Goal: Feedback & Contribution: Leave review/rating

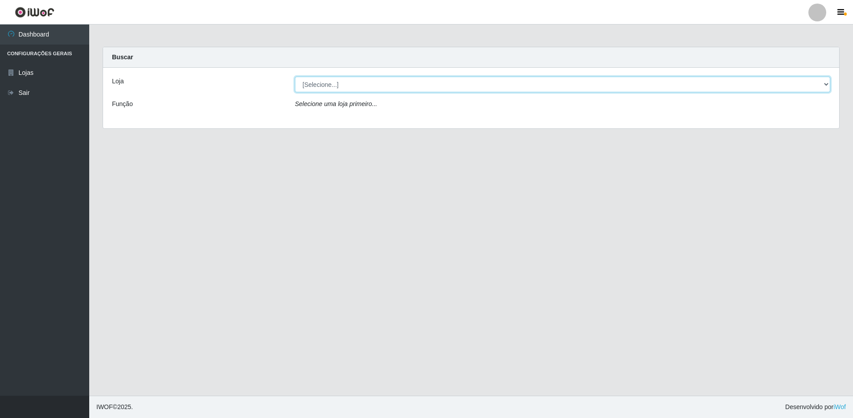
click at [310, 83] on select "[Selecione...] Extrabom - Loja 51 Gaivotas" at bounding box center [562, 85] width 535 height 16
select select "469"
click at [295, 77] on select "[Selecione...] Extrabom - Loja 51 Gaivotas" at bounding box center [562, 85] width 535 height 16
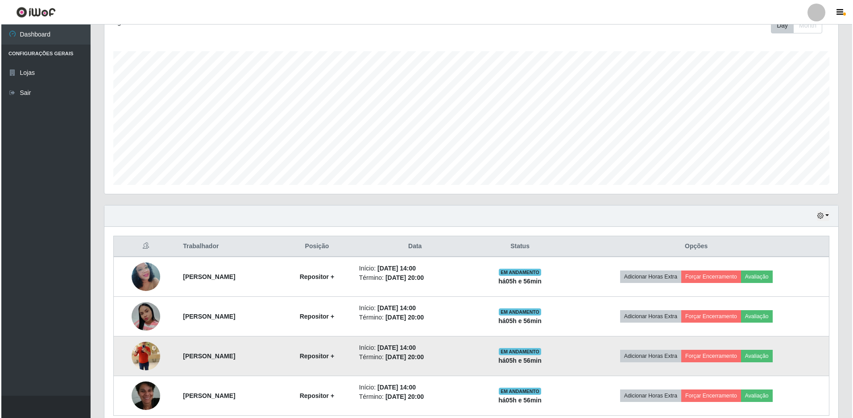
scroll to position [174, 0]
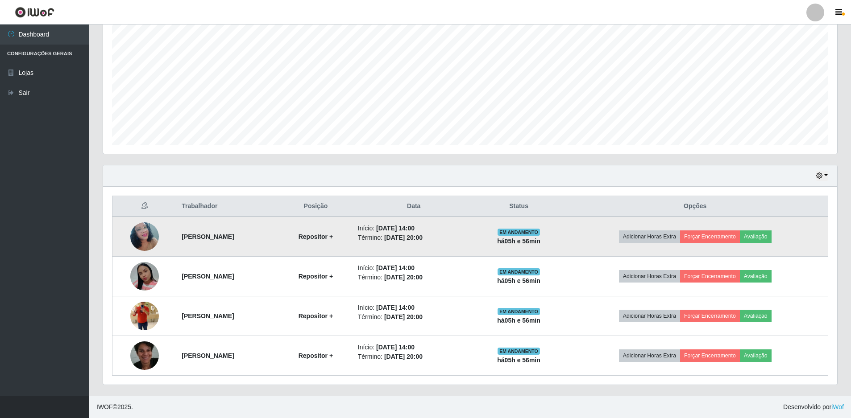
click at [149, 232] on img at bounding box center [144, 237] width 29 height 38
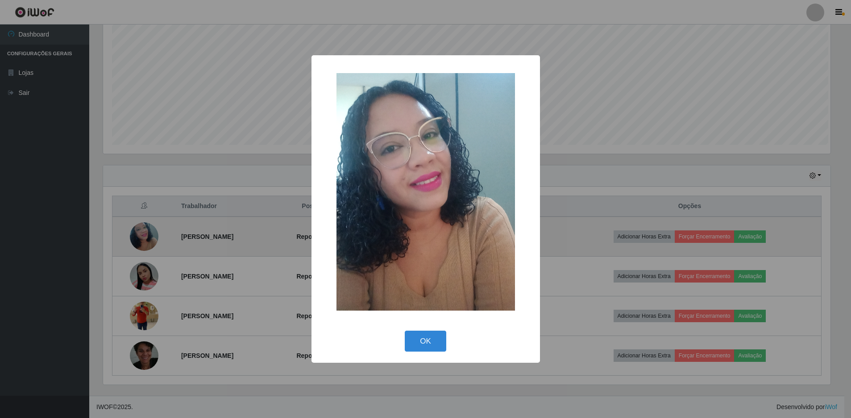
scroll to position [185, 729]
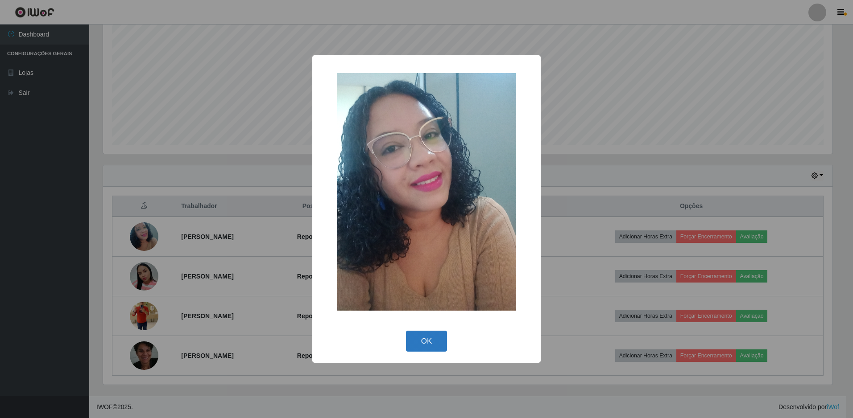
click at [433, 342] on button "OK" at bounding box center [426, 341] width 41 height 21
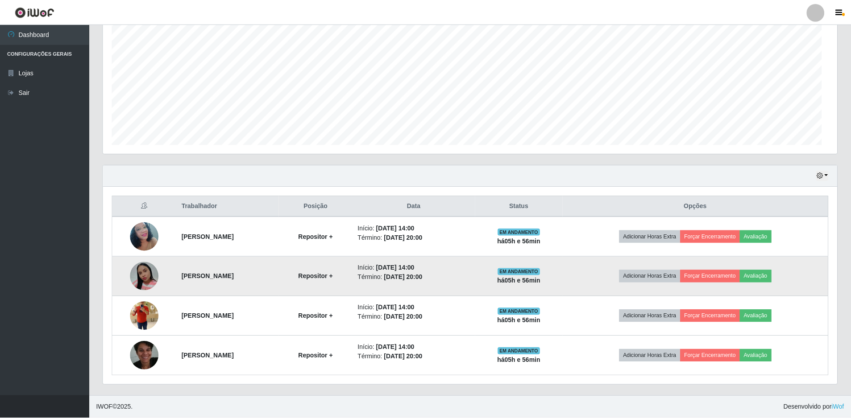
scroll to position [185, 734]
click at [771, 278] on button "Avaliação" at bounding box center [755, 276] width 32 height 12
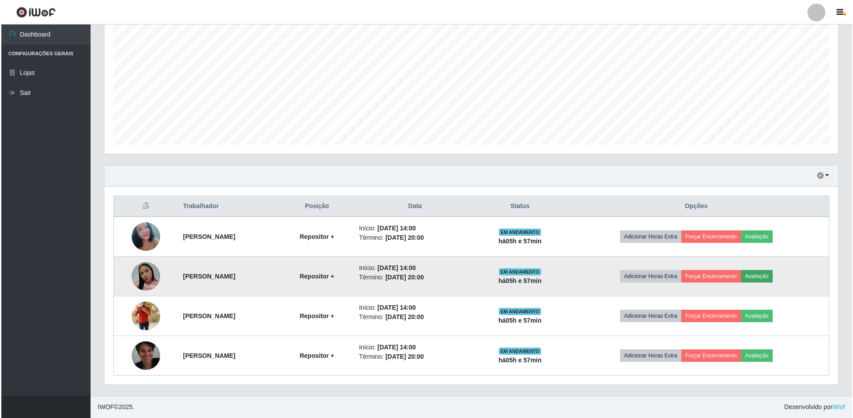
scroll to position [185, 729]
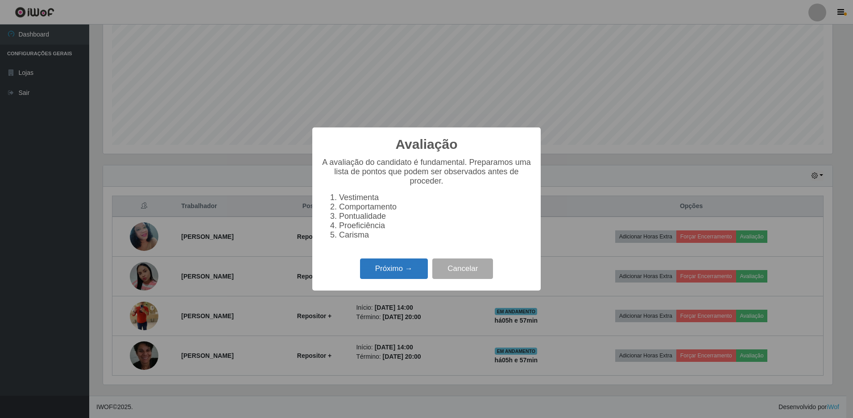
click at [409, 268] on button "Próximo →" at bounding box center [394, 269] width 68 height 21
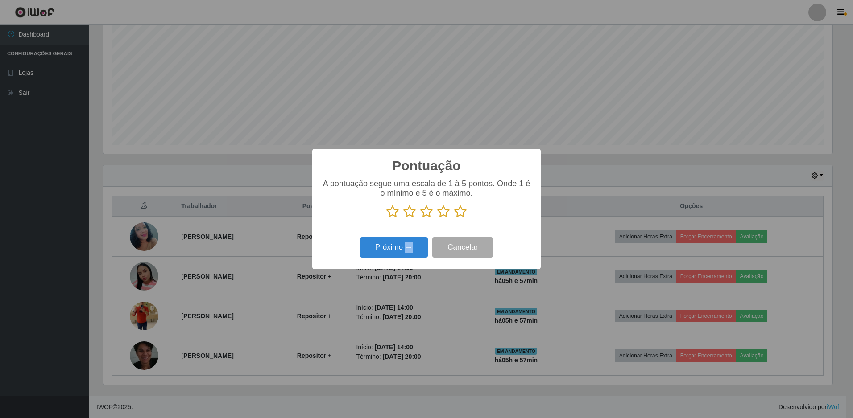
click at [409, 268] on div "Pontuação × A pontuação segue uma escala de 1 à 5 pontos. Onde 1 é o mínimo e 5…" at bounding box center [426, 209] width 853 height 418
click at [526, 198] on p "A pontuação segue uma escala de 1 à 5 pontos. Onde 1 é o mínimo e 5 é o máximo." at bounding box center [426, 188] width 211 height 19
drag, startPoint x: 409, startPoint y: 268, endPoint x: 526, endPoint y: 198, distance: 136.6
click at [526, 198] on p "A pontuação segue uma escala de 1 à 5 pontos. Onde 1 é o mínimo e 5 é o máximo." at bounding box center [426, 188] width 211 height 19
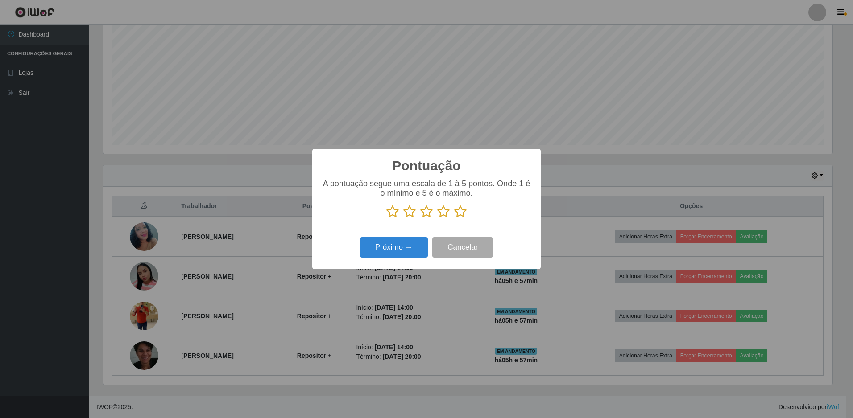
click at [526, 198] on p "A pontuação segue uma escala de 1 à 5 pontos. Onde 1 é o mínimo e 5 é o máximo." at bounding box center [426, 188] width 211 height 19
drag, startPoint x: 526, startPoint y: 198, endPoint x: 460, endPoint y: 214, distance: 67.8
click at [460, 214] on icon at bounding box center [460, 211] width 12 height 13
click at [454, 219] on input "radio" at bounding box center [454, 219] width 0 height 0
click at [396, 244] on button "Próximo →" at bounding box center [394, 247] width 68 height 21
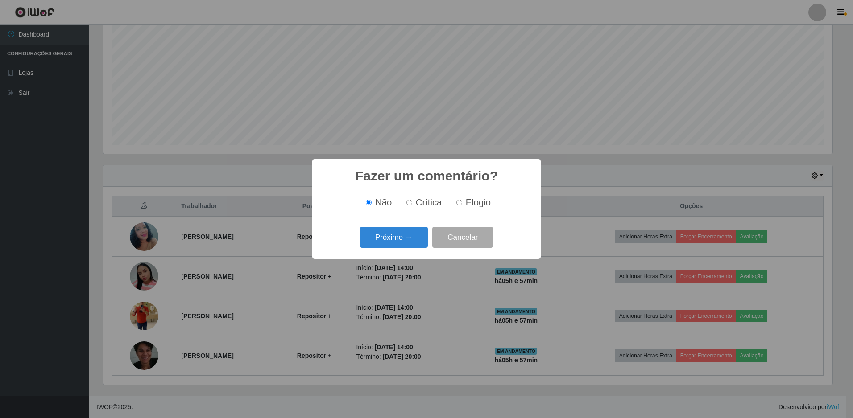
click at [458, 203] on input "Elogio" at bounding box center [459, 203] width 6 height 6
radio input "true"
click at [415, 240] on button "Próximo →" at bounding box center [394, 237] width 68 height 21
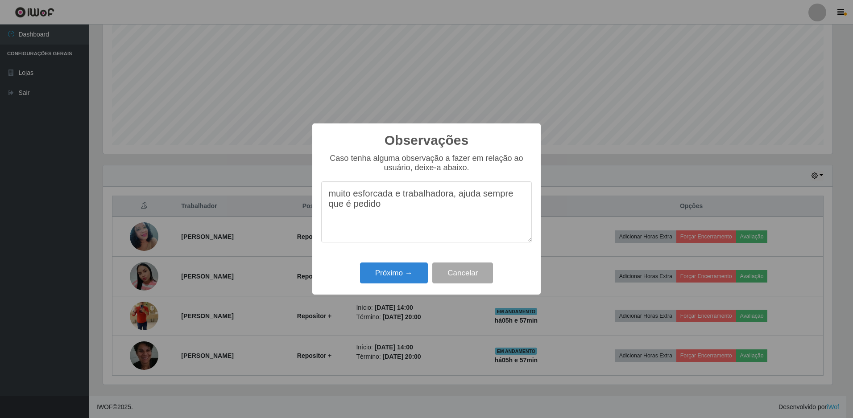
drag, startPoint x: 378, startPoint y: 195, endPoint x: 392, endPoint y: 199, distance: 14.4
click at [379, 195] on textarea "muito esforcada e trabalhadora, ajuda sempre que é pedido" at bounding box center [426, 212] width 211 height 61
click at [390, 219] on textarea "muito esforçada e trabalhadora, ajuda sempre que é pedido" at bounding box center [426, 212] width 211 height 61
type textarea "muito esforçada e trabalhadora, ajuda sempre que é pedido e tem um otimo atendi…"
click at [392, 272] on button "Próximo →" at bounding box center [394, 273] width 68 height 21
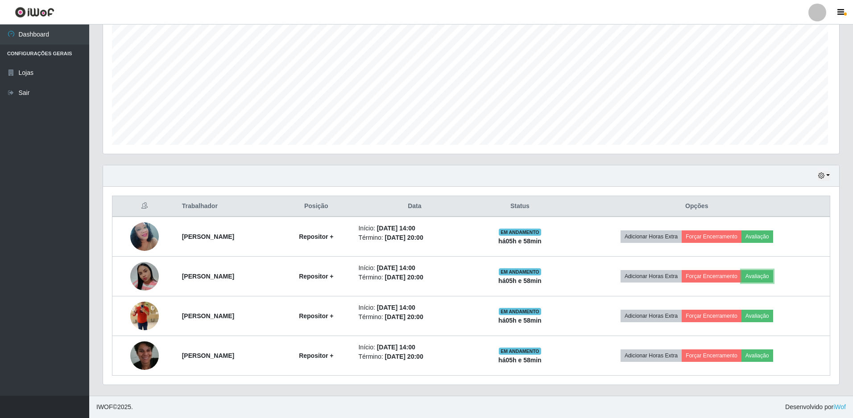
scroll to position [185, 734]
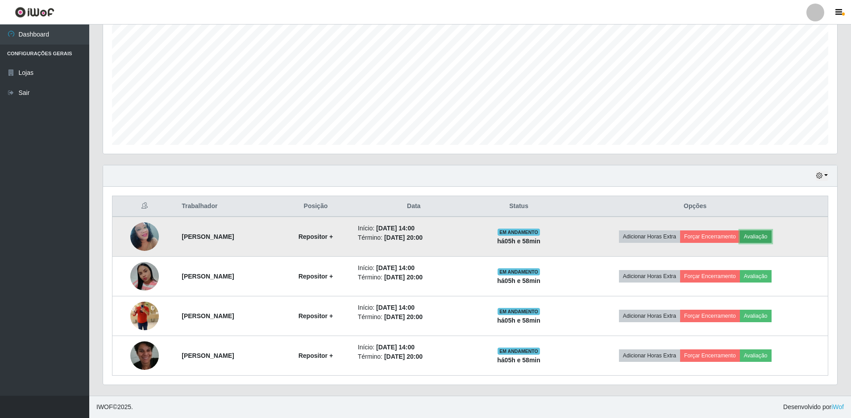
click at [763, 235] on button "Avaliação" at bounding box center [755, 237] width 32 height 12
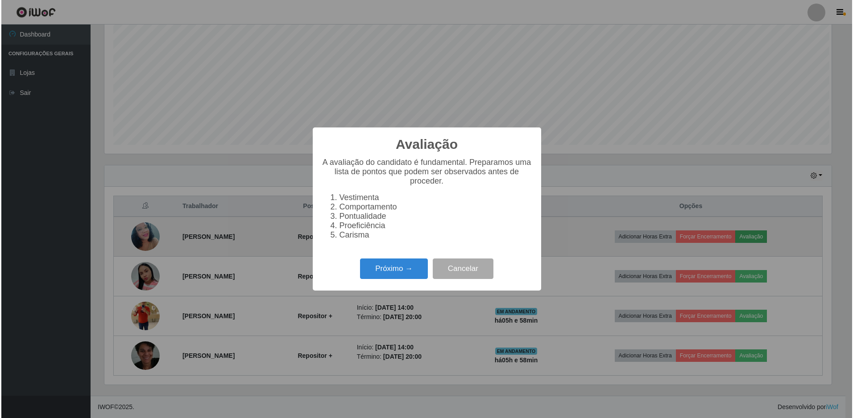
scroll to position [185, 729]
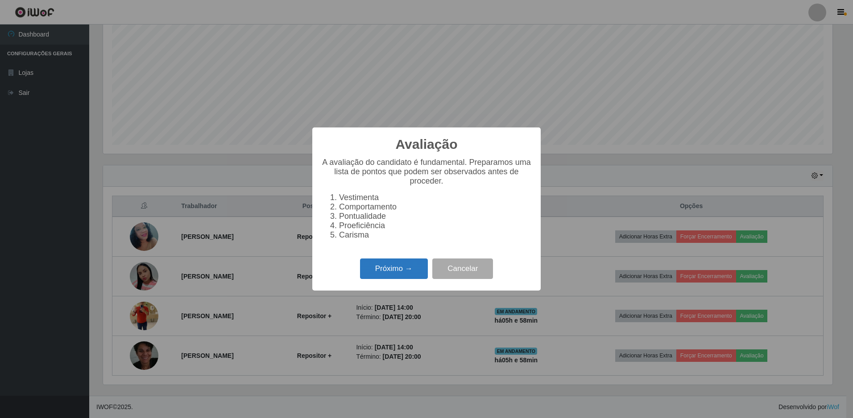
click at [422, 276] on button "Próximo →" at bounding box center [394, 269] width 68 height 21
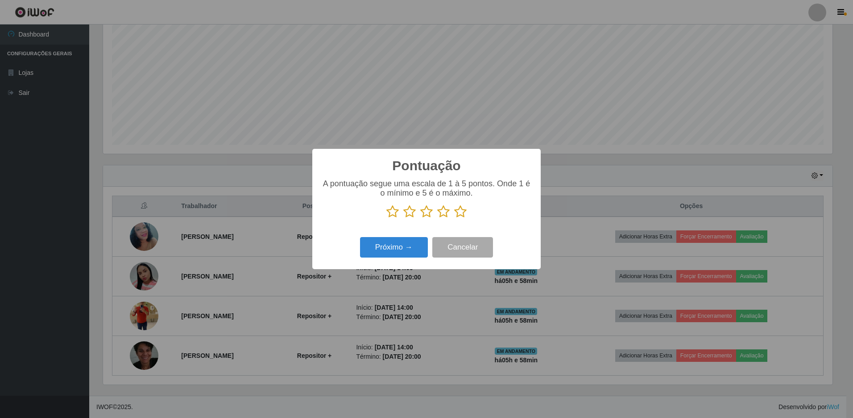
click at [463, 211] on icon at bounding box center [460, 211] width 12 height 13
click at [454, 219] on input "radio" at bounding box center [454, 219] width 0 height 0
click at [411, 247] on button "Próximo →" at bounding box center [394, 247] width 68 height 21
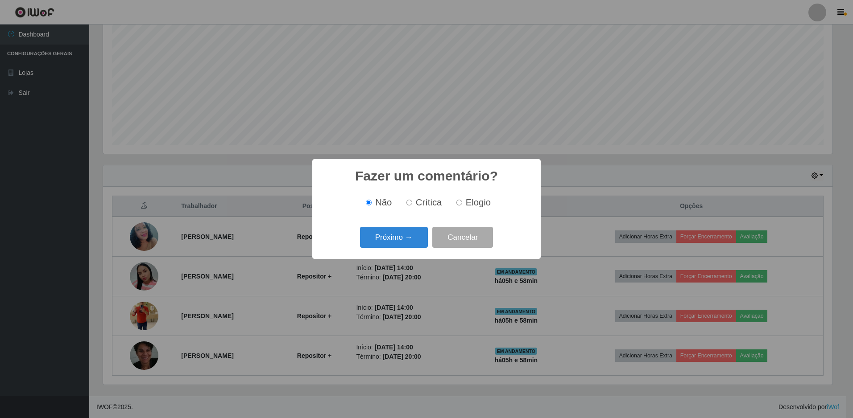
click at [459, 201] on input "Elogio" at bounding box center [459, 203] width 6 height 6
radio input "true"
click at [459, 201] on input "Elogio" at bounding box center [459, 203] width 6 height 6
click at [413, 238] on button "Próximo →" at bounding box center [394, 237] width 68 height 21
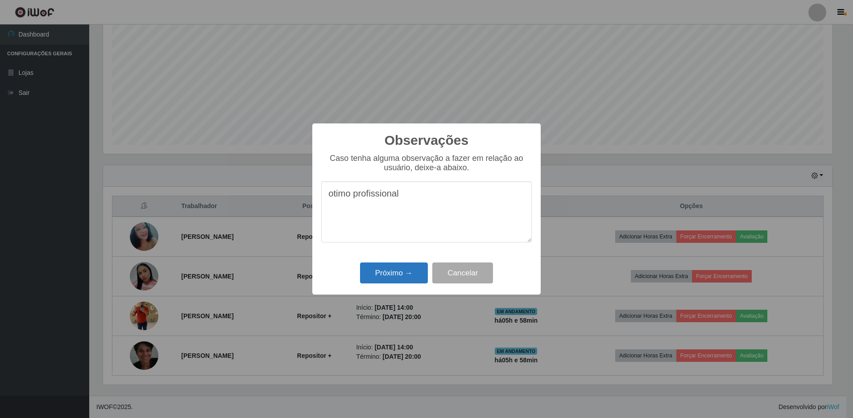
type textarea "otimo profissional"
click at [388, 281] on button "Próximo →" at bounding box center [394, 273] width 68 height 21
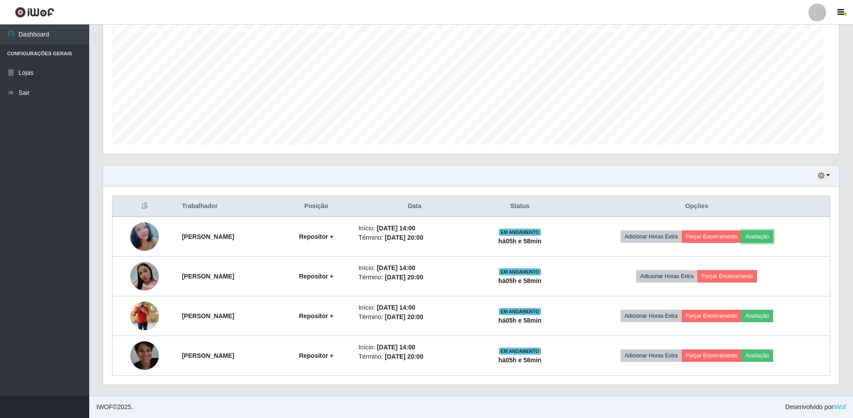
scroll to position [185, 734]
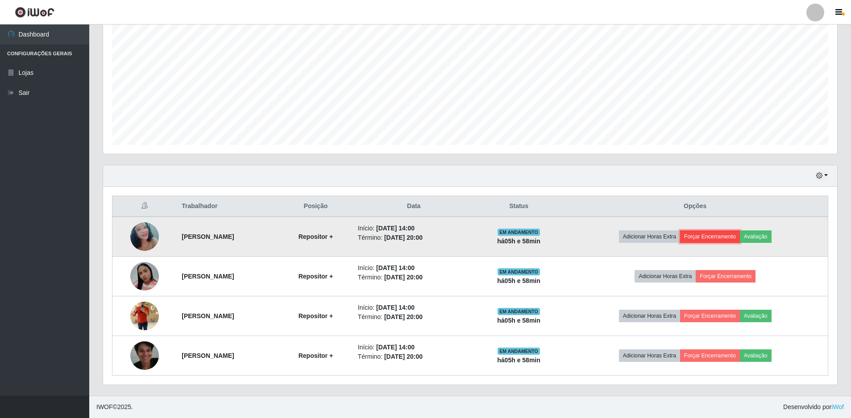
click at [707, 237] on button "Forçar Encerramento" at bounding box center [710, 237] width 60 height 12
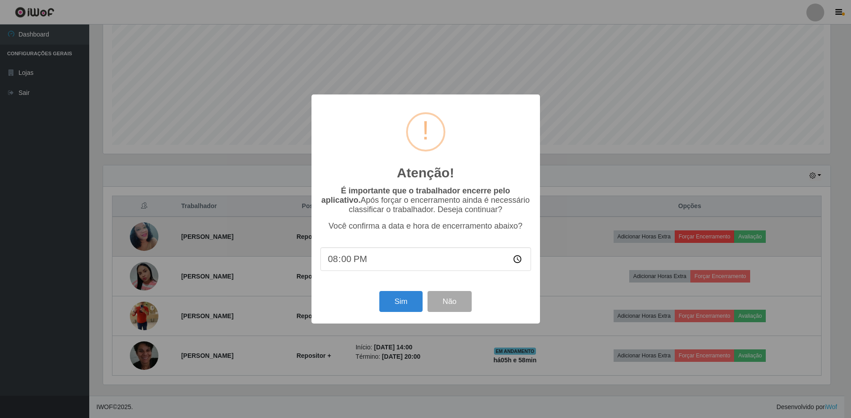
scroll to position [185, 729]
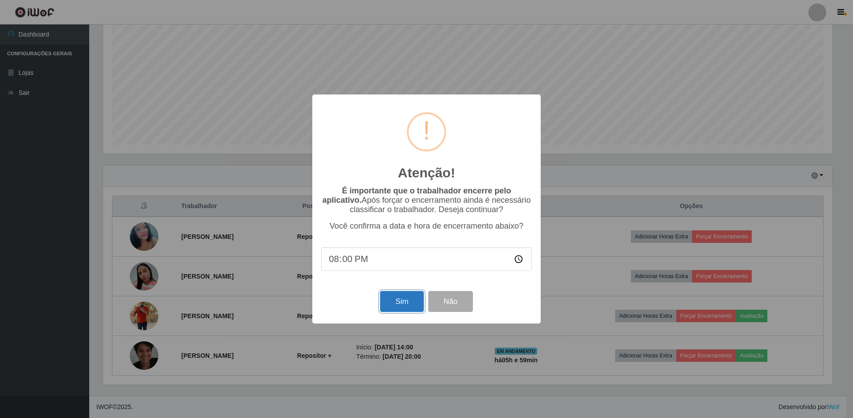
click at [406, 309] on button "Sim" at bounding box center [401, 301] width 43 height 21
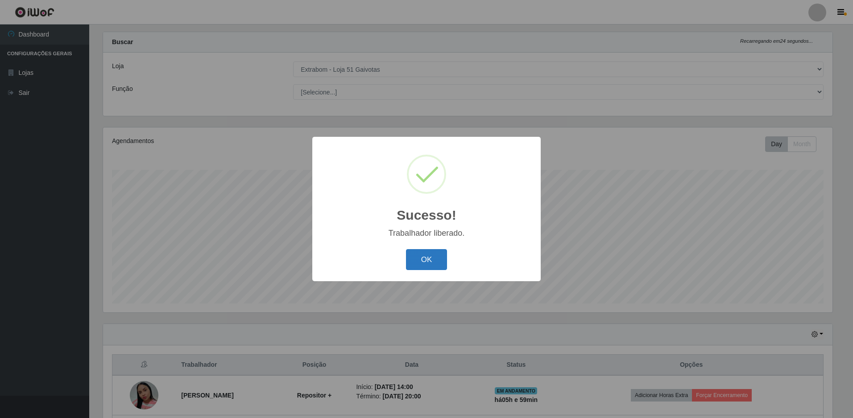
click at [431, 262] on button "OK" at bounding box center [426, 259] width 41 height 21
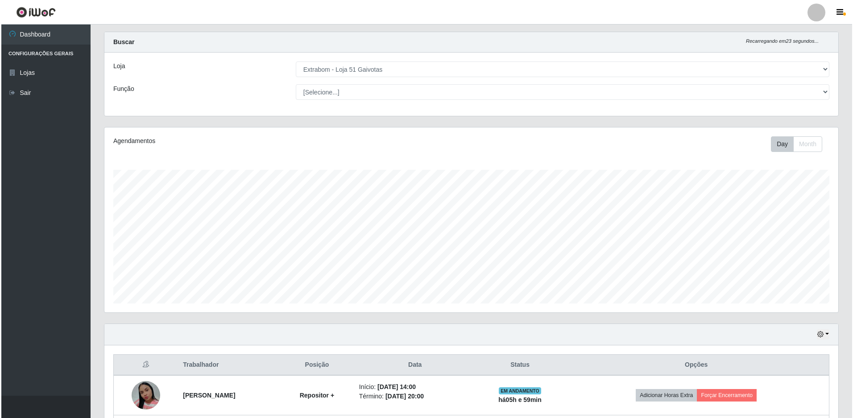
scroll to position [104, 0]
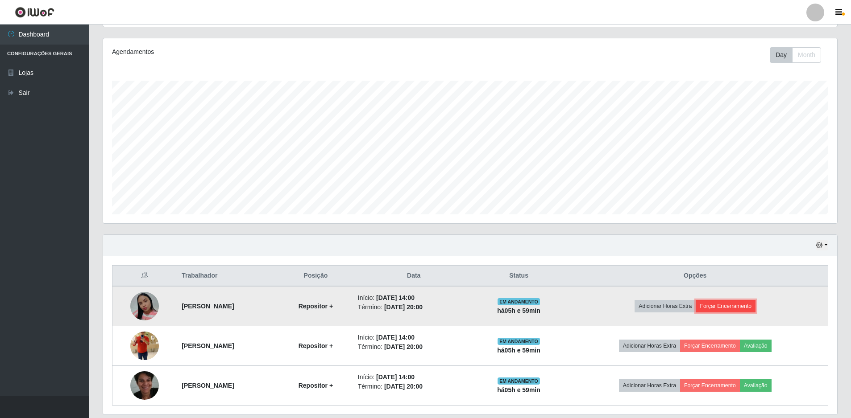
click at [748, 305] on button "Forçar Encerramento" at bounding box center [725, 306] width 60 height 12
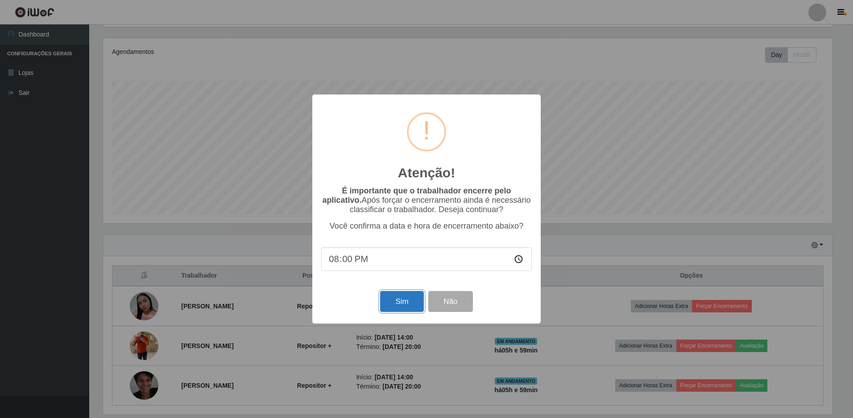
click at [400, 311] on button "Sim" at bounding box center [401, 301] width 43 height 21
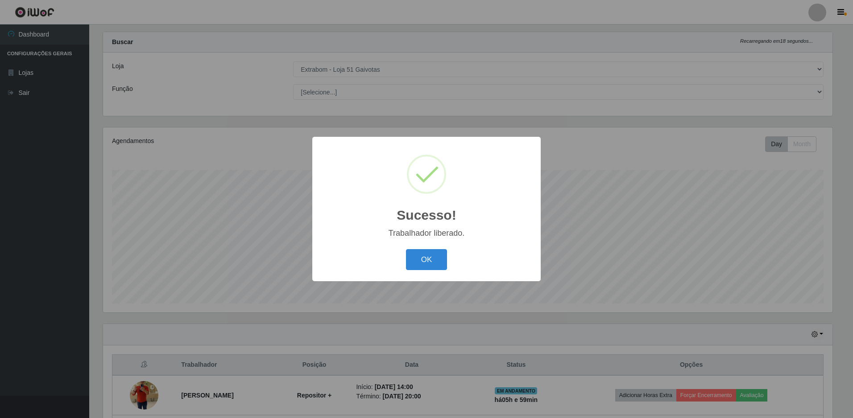
click at [435, 272] on div "OK Cancel" at bounding box center [426, 259] width 211 height 25
click at [436, 263] on button "OK" at bounding box center [426, 259] width 41 height 21
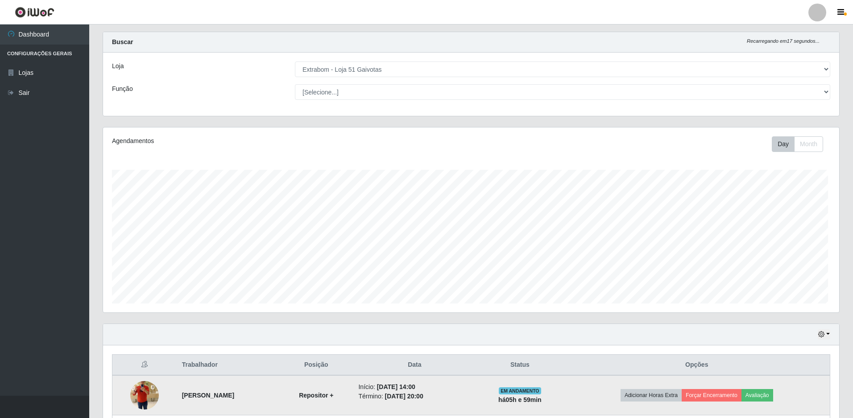
scroll to position [185, 734]
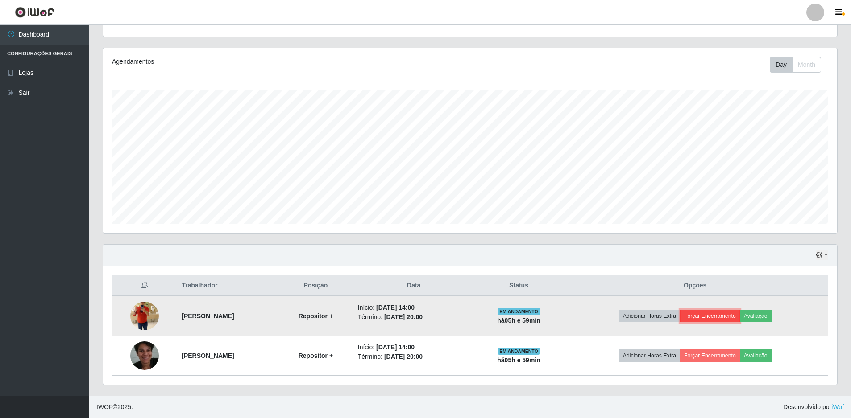
click at [731, 316] on button "Forçar Encerramento" at bounding box center [710, 316] width 60 height 12
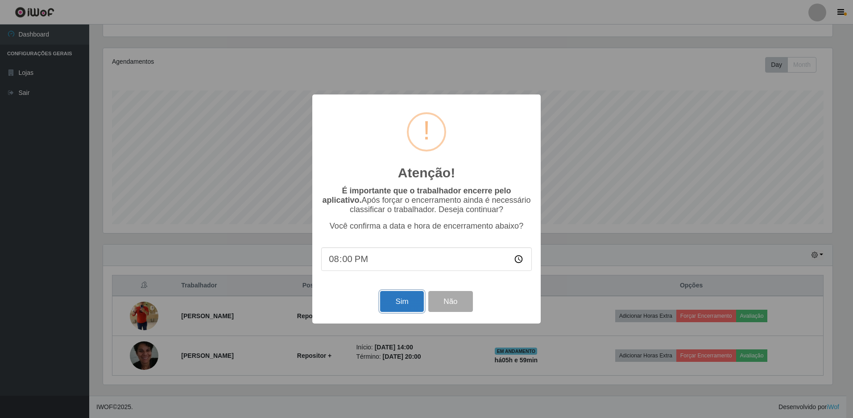
click at [389, 298] on button "Sim" at bounding box center [401, 301] width 43 height 21
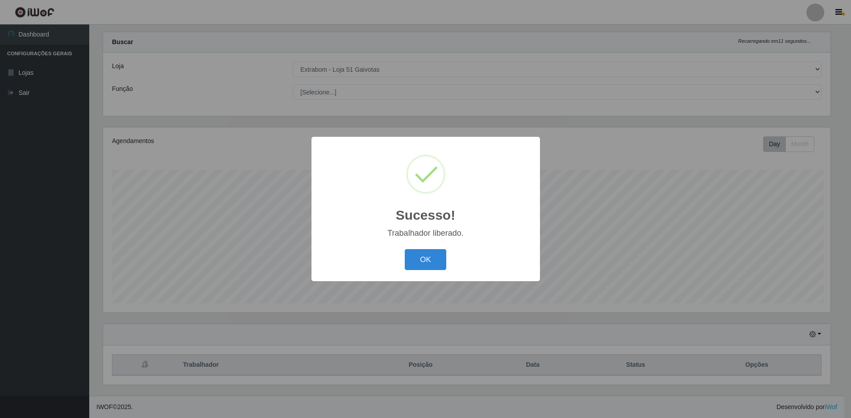
scroll to position [0, 0]
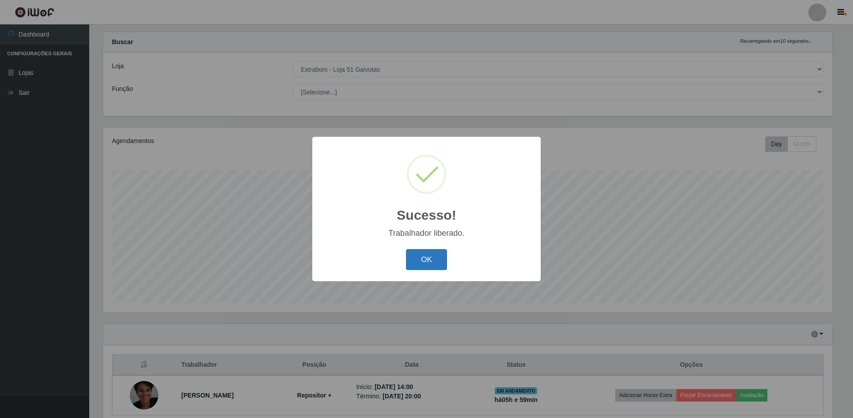
click at [419, 263] on button "OK" at bounding box center [426, 259] width 41 height 21
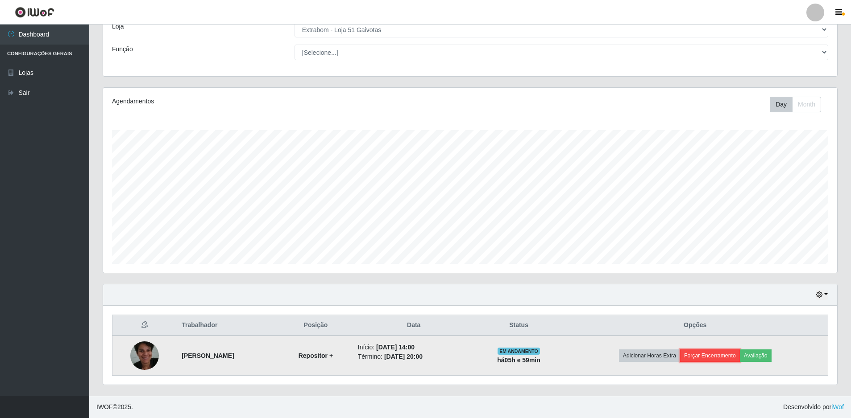
click at [702, 359] on button "Forçar Encerramento" at bounding box center [710, 356] width 60 height 12
click at [706, 356] on button "Forçar Encerramento" at bounding box center [710, 356] width 60 height 12
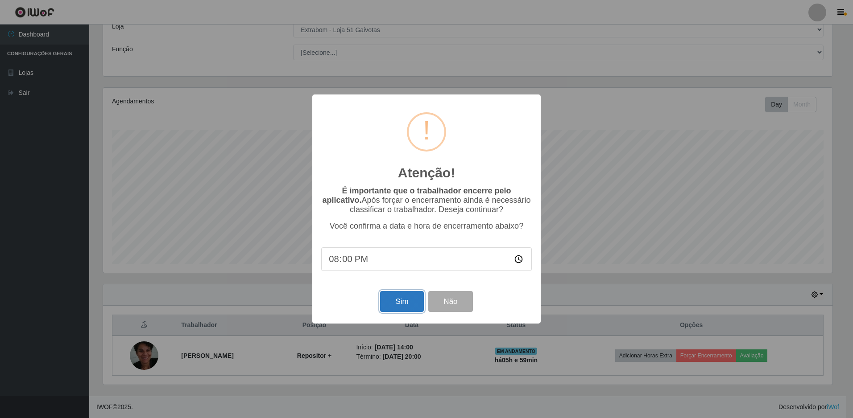
click at [406, 312] on button "Sim" at bounding box center [401, 301] width 43 height 21
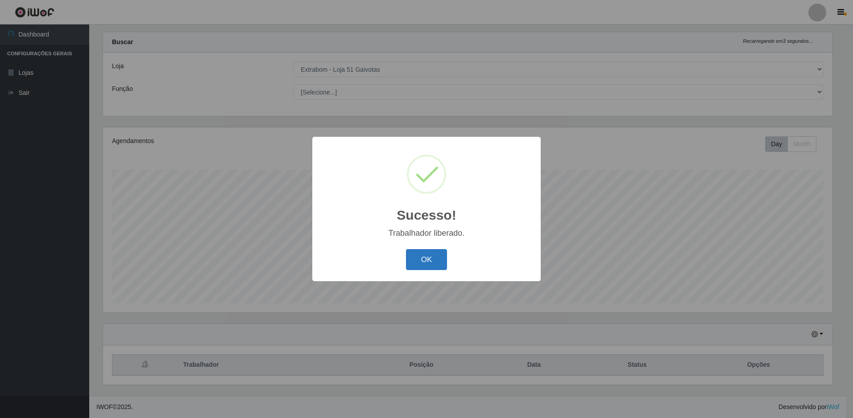
click at [421, 265] on button "OK" at bounding box center [426, 259] width 41 height 21
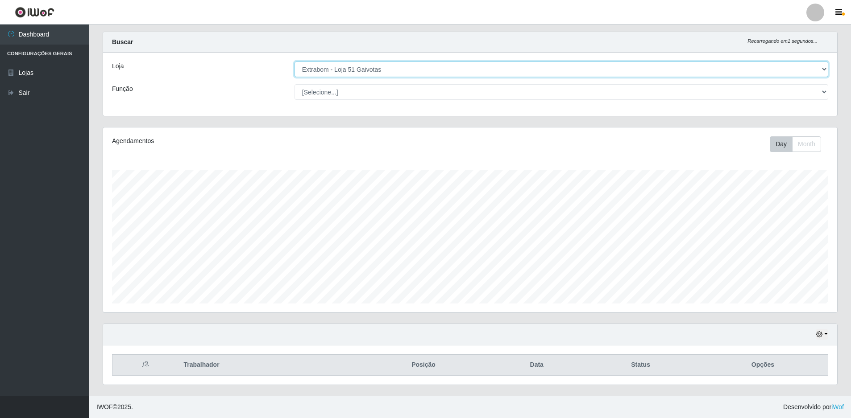
click at [395, 76] on select "[Selecione...] Extrabom - Loja 51 Gaivotas" at bounding box center [560, 70] width 533 height 16
click at [294, 62] on select "[Selecione...] Extrabom - Loja 51 Gaivotas" at bounding box center [560, 70] width 533 height 16
click at [782, 147] on button "Day" at bounding box center [780, 144] width 23 height 16
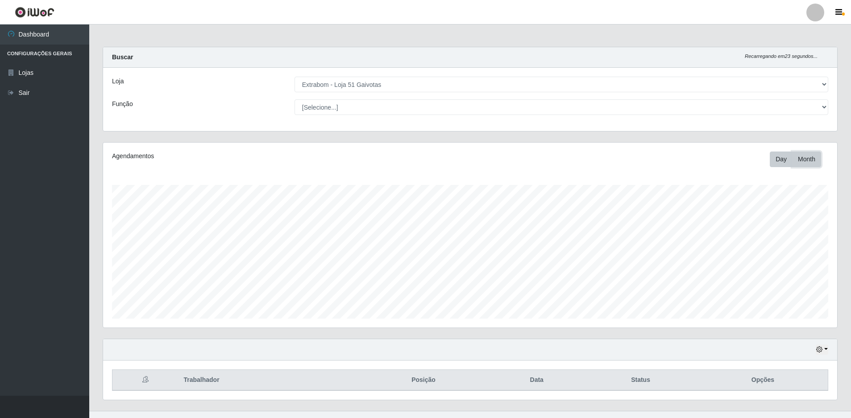
click at [802, 159] on button "Month" at bounding box center [806, 160] width 29 height 16
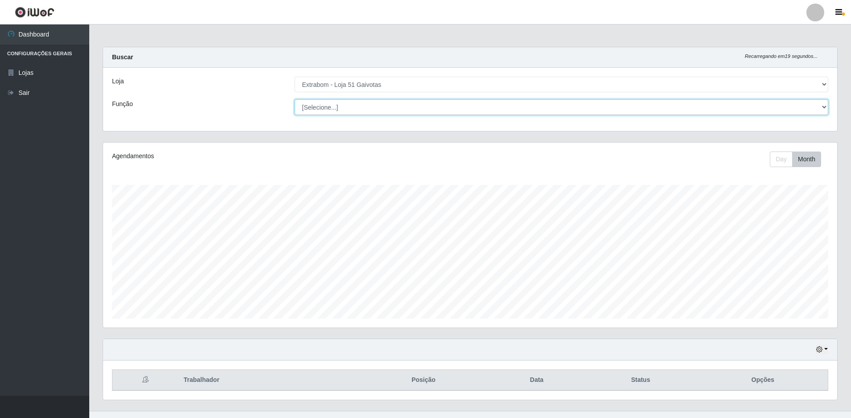
click at [397, 113] on select "[Selecione...] Repositor Repositor + Repositor ++" at bounding box center [560, 107] width 533 height 16
select select "24"
click at [294, 99] on select "[Selecione...] Repositor Repositor + Repositor ++" at bounding box center [560, 107] width 533 height 16
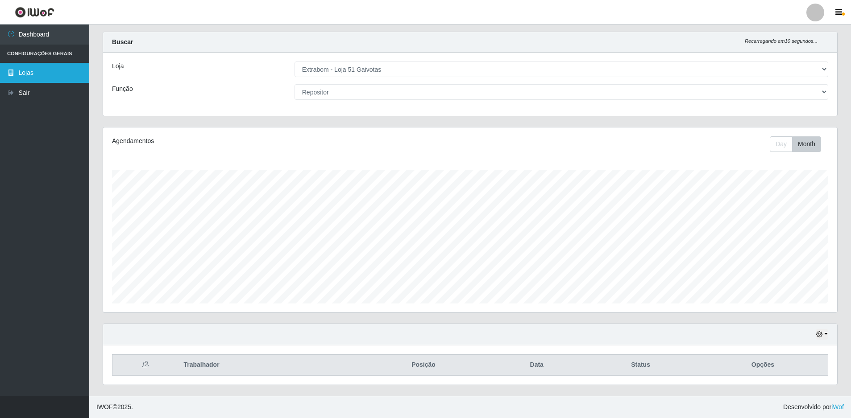
click at [33, 72] on link "Lojas" at bounding box center [44, 73] width 89 height 20
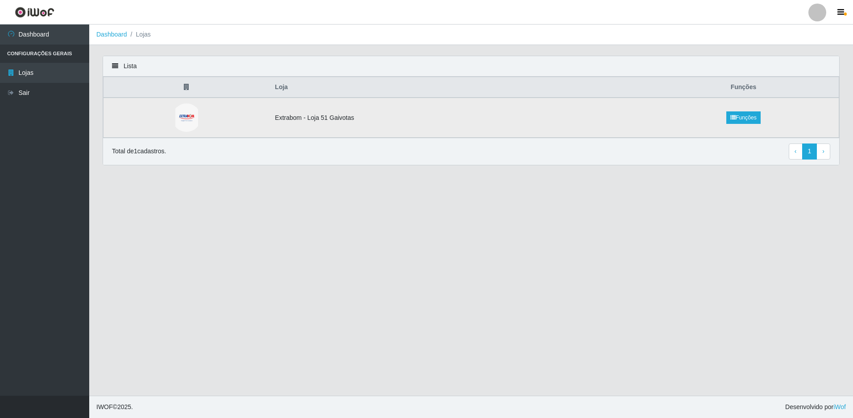
click at [262, 124] on td at bounding box center [186, 118] width 166 height 40
click at [311, 121] on td "Extrabom - Loja 51 Gaivotas" at bounding box center [458, 118] width 379 height 40
click at [182, 122] on img at bounding box center [186, 117] width 23 height 29
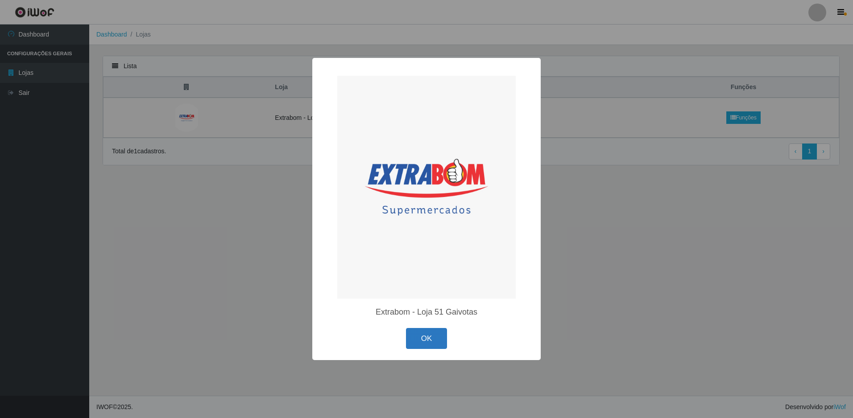
click at [424, 346] on button "OK" at bounding box center [426, 338] width 41 height 21
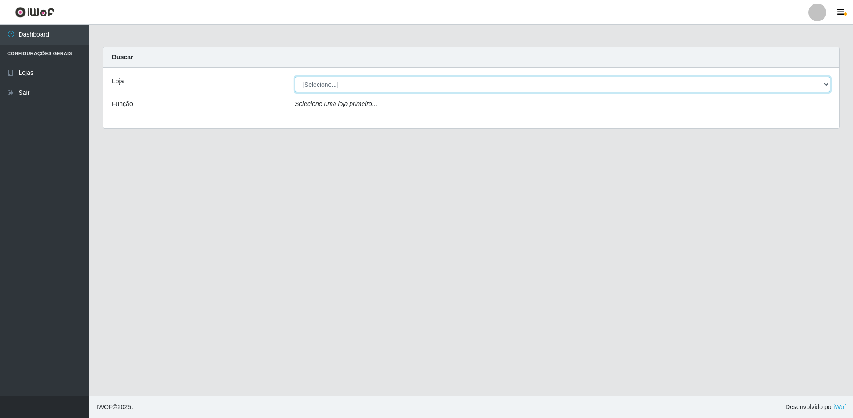
click at [443, 87] on select "[Selecione...] Extrabom - Loja 51 Gaivotas" at bounding box center [562, 85] width 535 height 16
select select "469"
click at [295, 77] on select "[Selecione...] Extrabom - Loja 51 Gaivotas" at bounding box center [562, 85] width 535 height 16
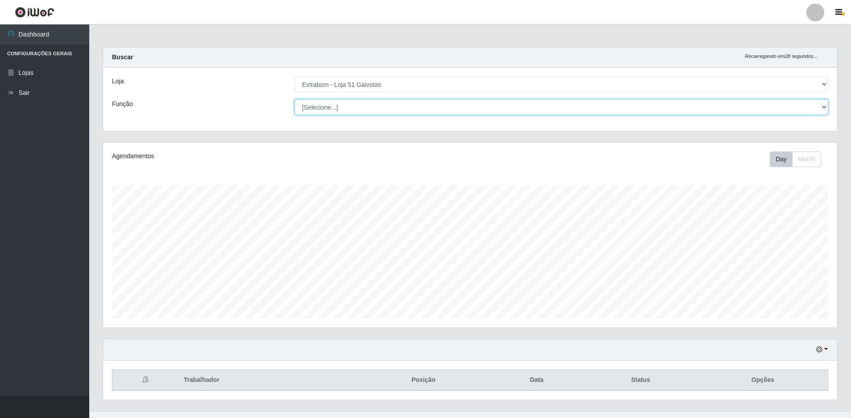
click at [772, 110] on select "[Selecione...] Repositor Repositor + Repositor ++" at bounding box center [560, 107] width 533 height 16
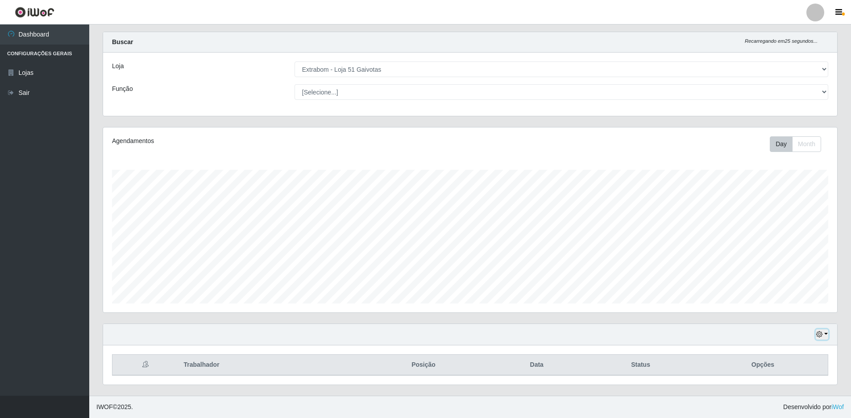
click at [823, 333] on button "button" at bounding box center [821, 335] width 12 height 10
click at [786, 277] on button "3 dias" at bounding box center [792, 282] width 70 height 19
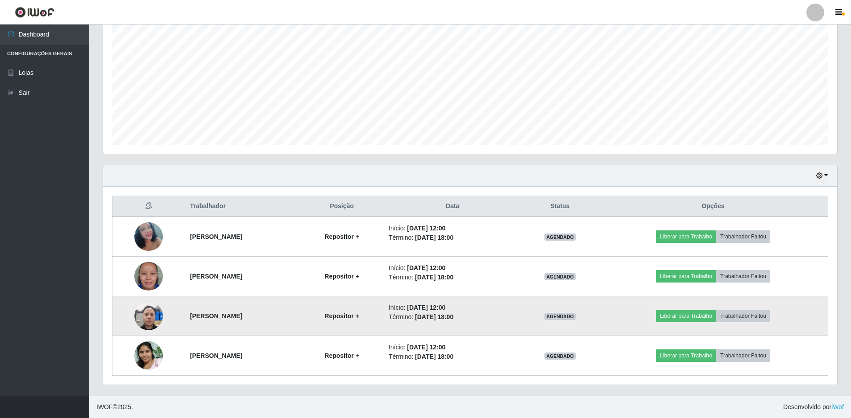
click at [149, 317] on img at bounding box center [148, 316] width 29 height 38
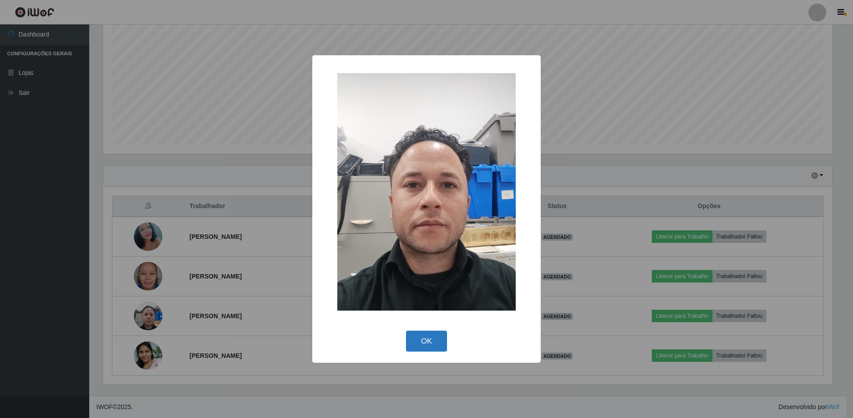
click at [426, 344] on button "OK" at bounding box center [426, 341] width 41 height 21
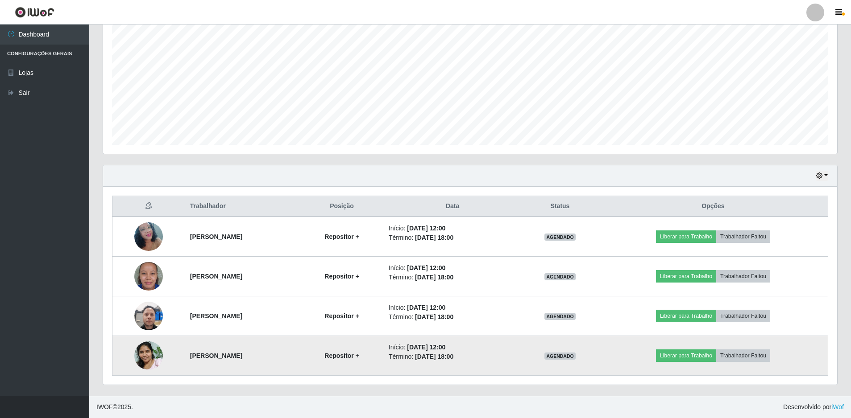
click at [138, 359] on img at bounding box center [148, 356] width 29 height 38
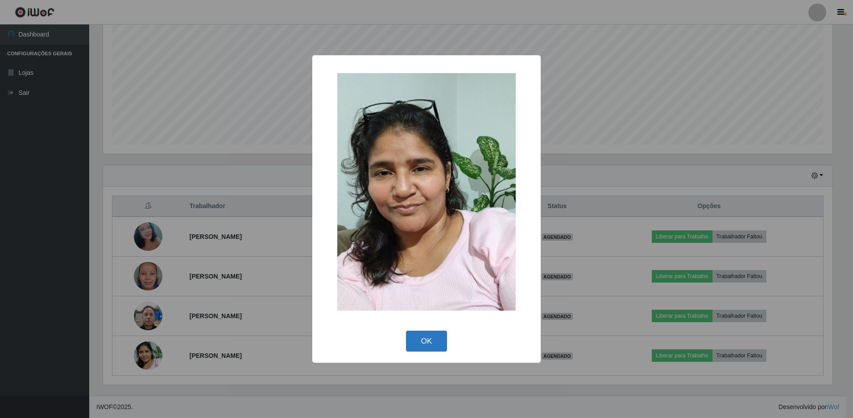
click at [413, 342] on button "OK" at bounding box center [426, 341] width 41 height 21
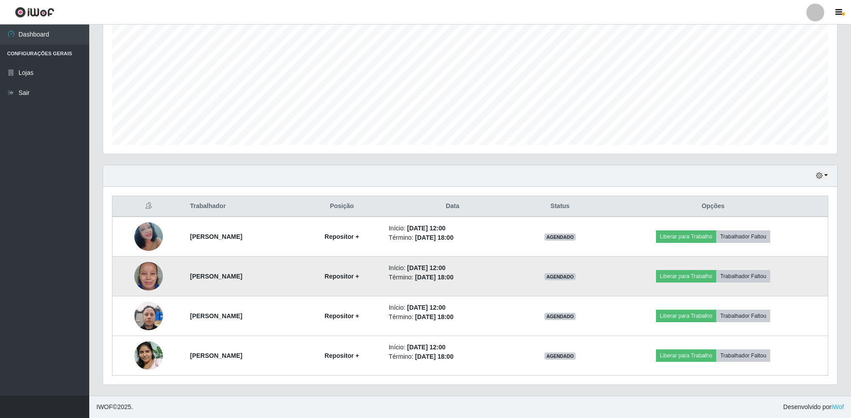
click at [150, 275] on img at bounding box center [148, 277] width 29 height 40
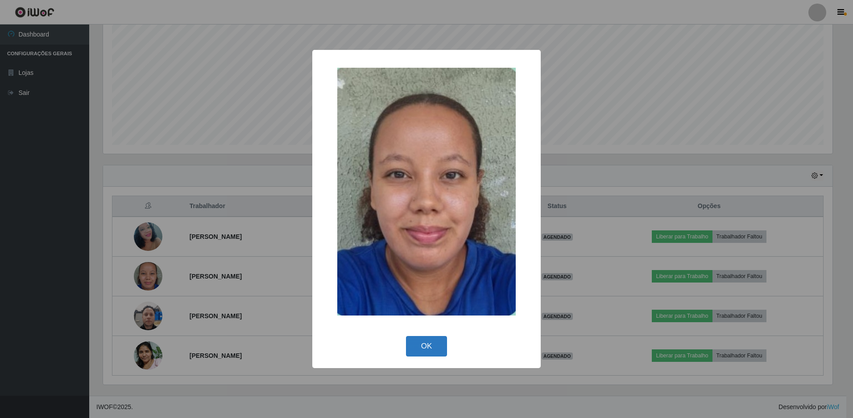
click at [428, 343] on button "OK" at bounding box center [426, 346] width 41 height 21
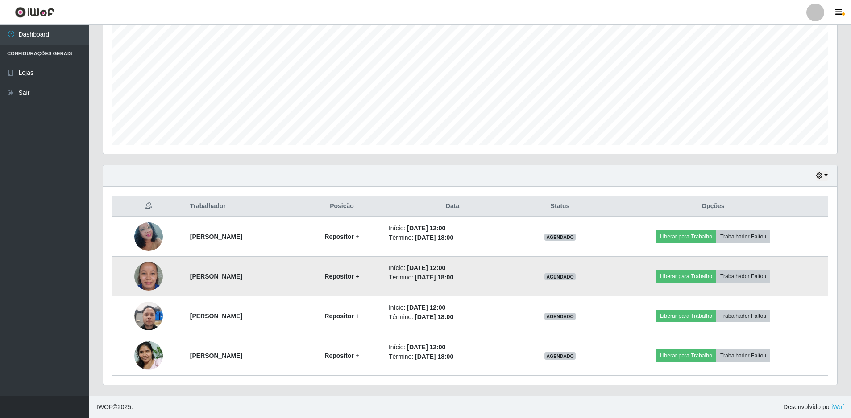
scroll to position [15, 0]
